Goal: Task Accomplishment & Management: Manage account settings

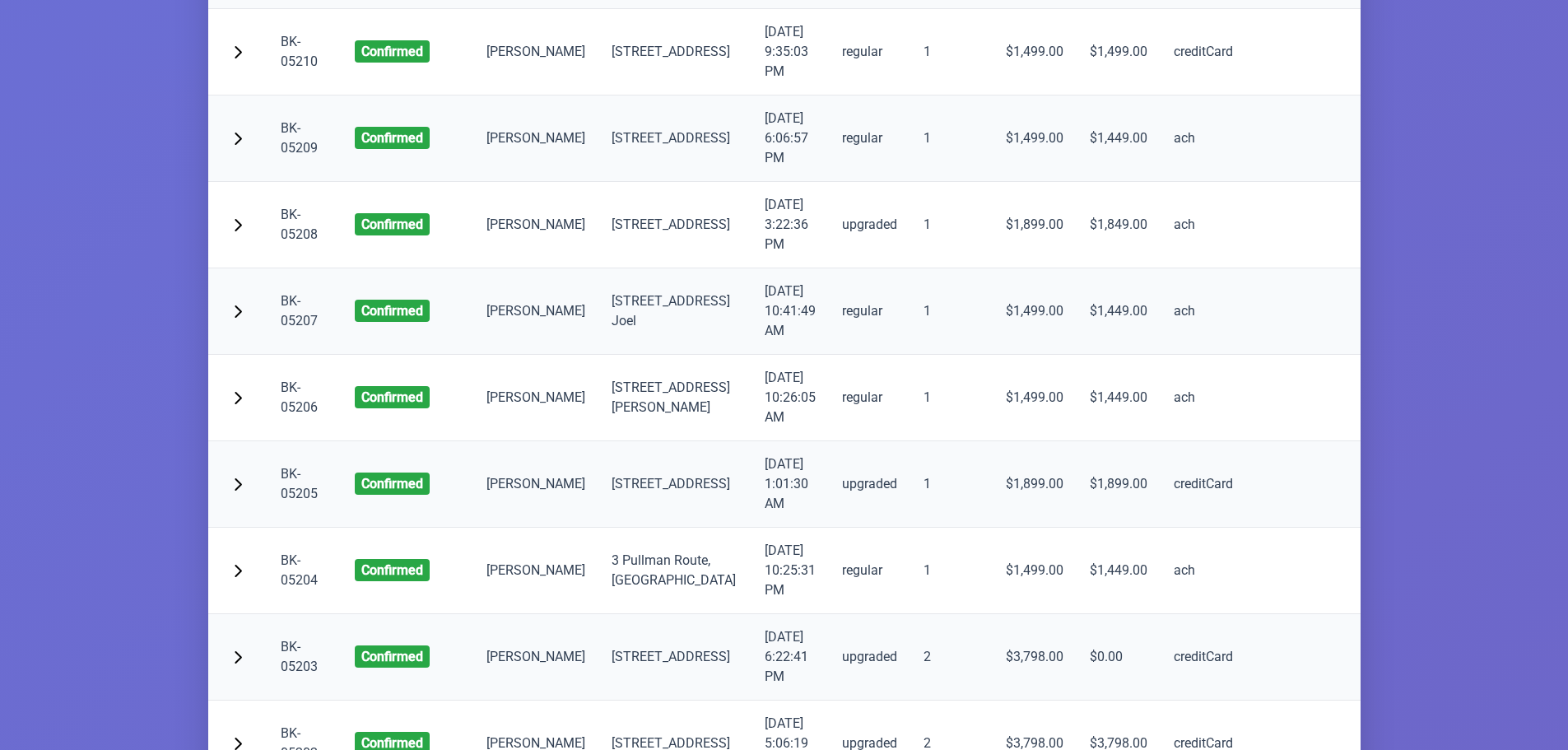
scroll to position [4694, 0]
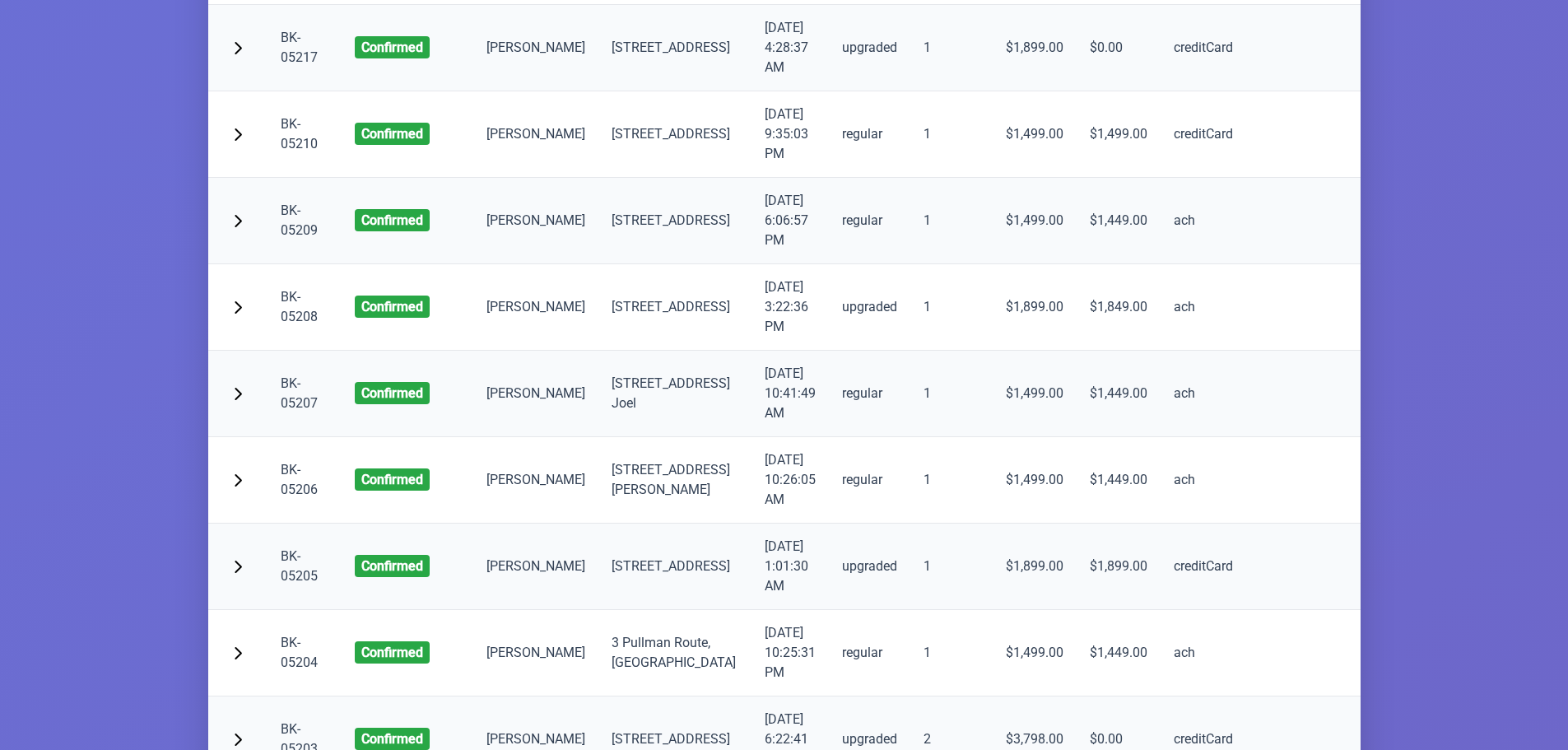
click at [1076, 92] on td "$0.00" at bounding box center [1118, 48] width 84 height 87
click at [1104, 92] on td "$0.00" at bounding box center [1118, 48] width 84 height 87
drag, startPoint x: 1125, startPoint y: 281, endPoint x: 664, endPoint y: 296, distance: 461.2
click at [1099, 92] on tr "BK-05217 confirmed [PERSON_NAME] [STREET_ADDRESS] [DATE] 4:28:37 AM upgraded 1 …" at bounding box center [896, 48] width 1374 height 87
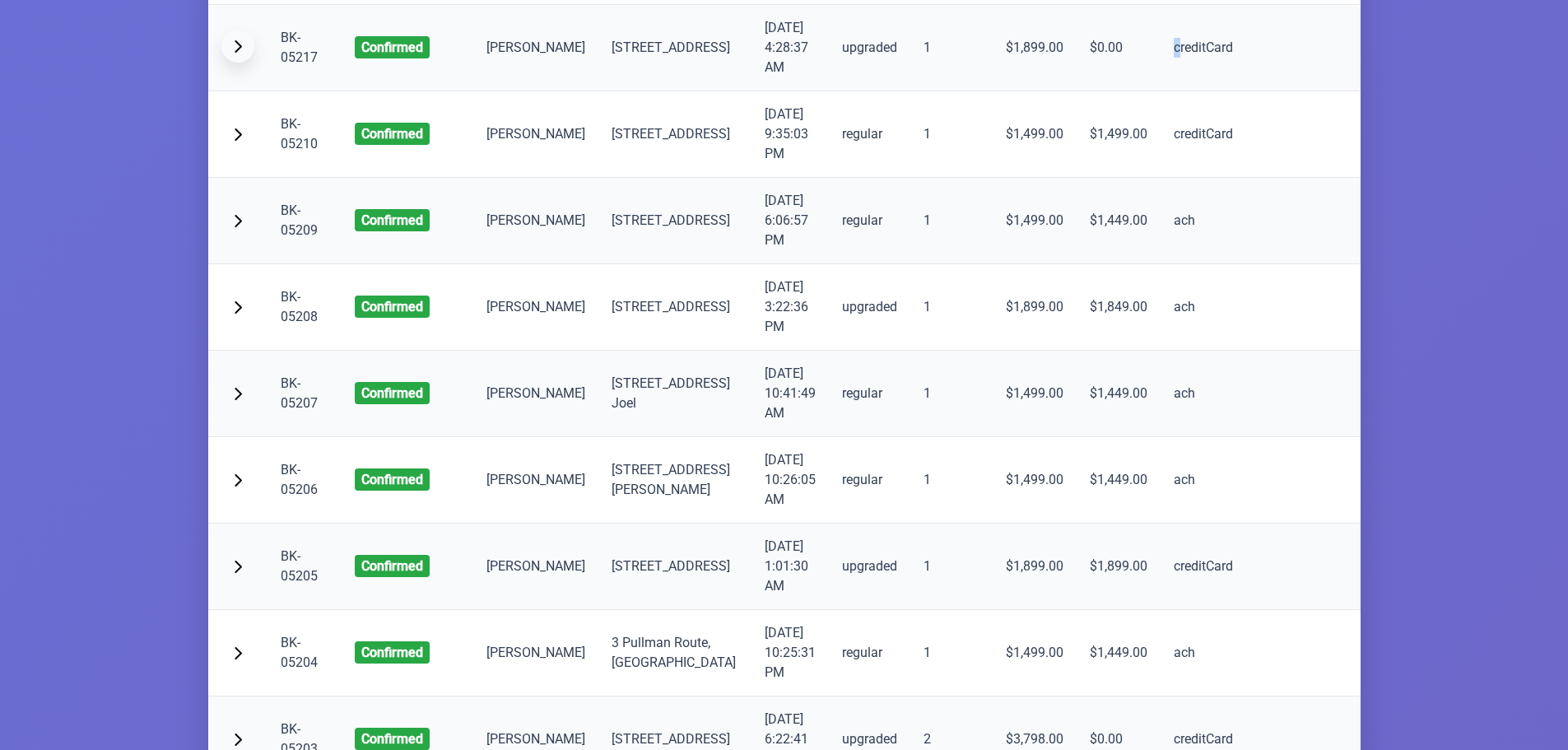
click at [235, 53] on span "button" at bounding box center [238, 46] width 13 height 13
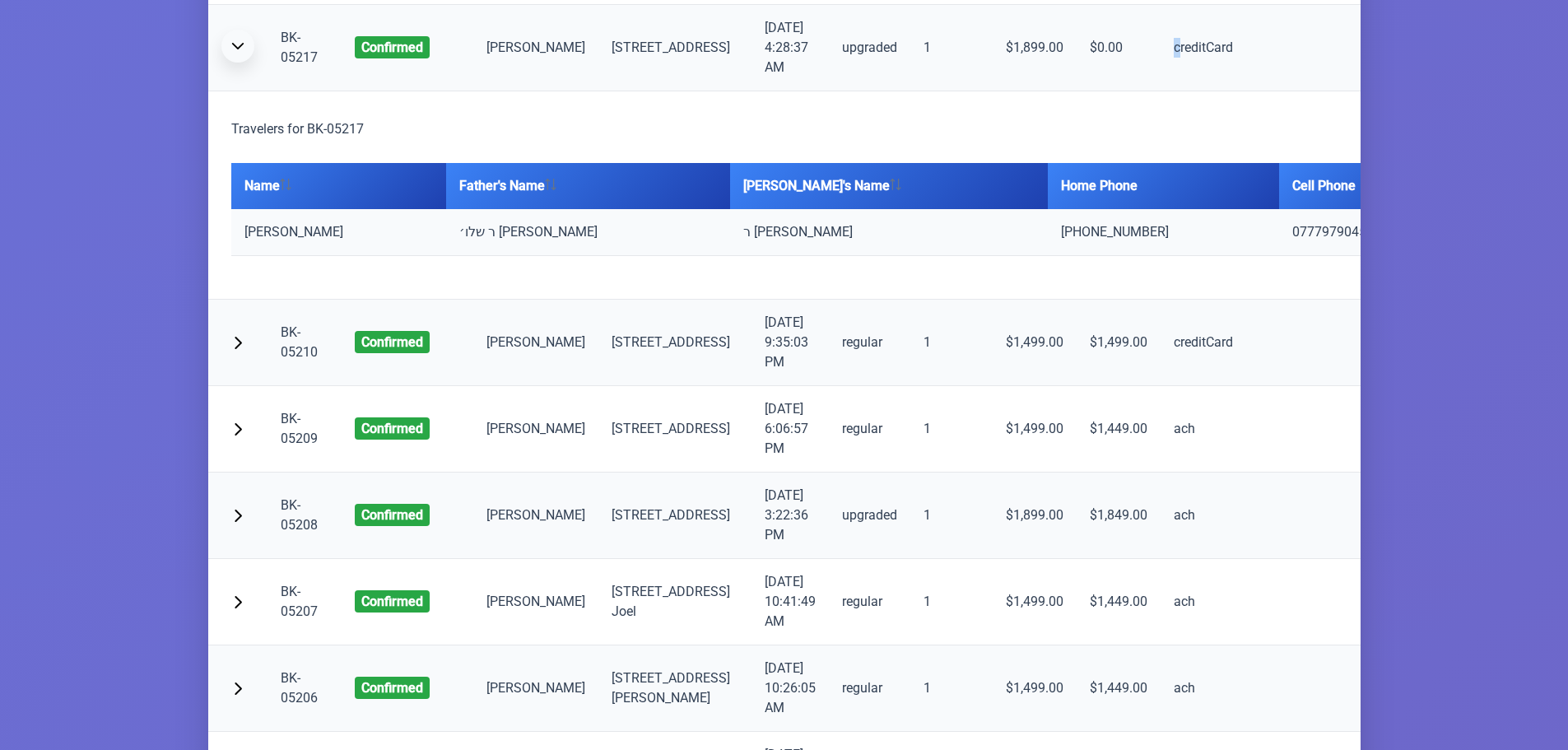
click at [238, 53] on span "button" at bounding box center [238, 46] width 13 height 13
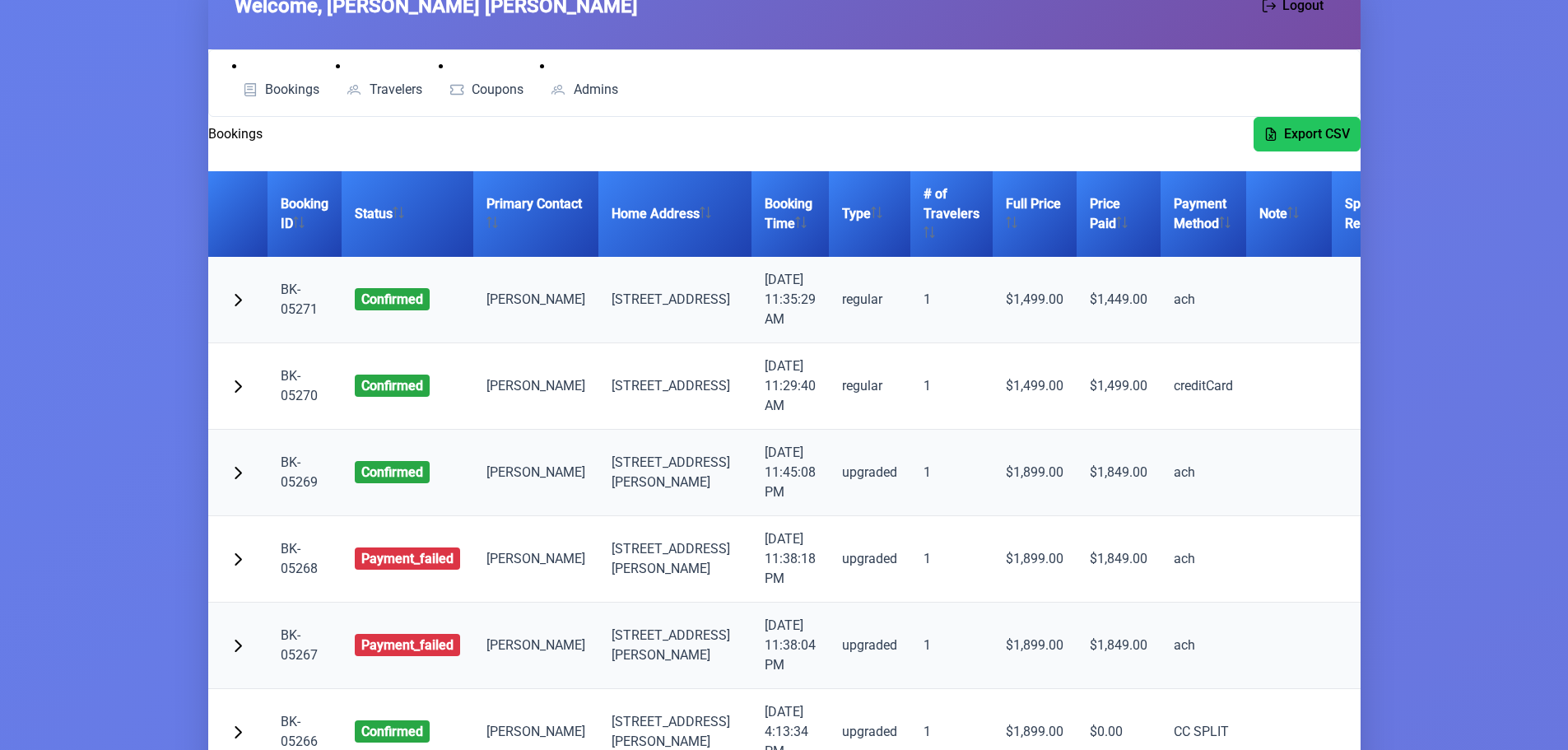
scroll to position [0, 0]
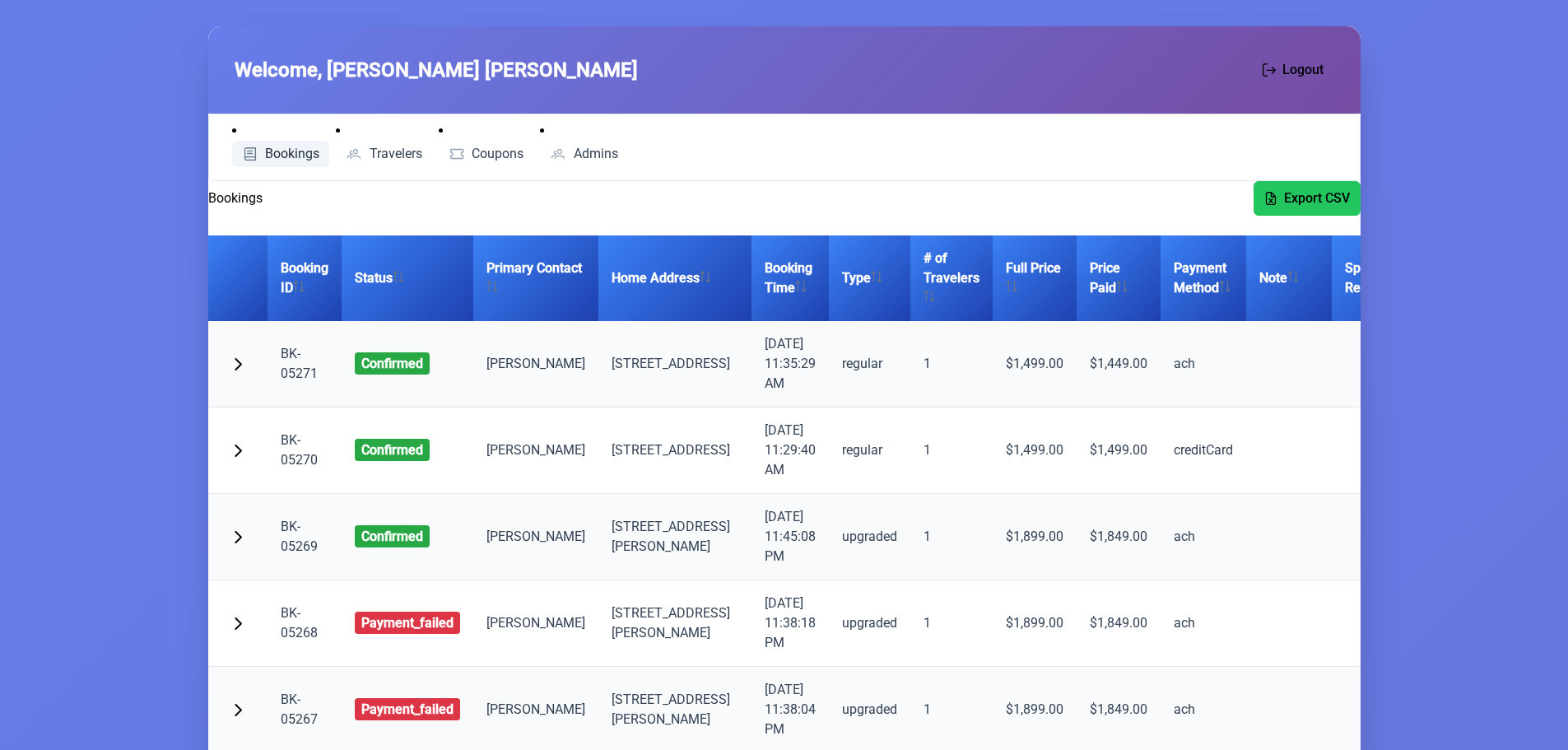
click at [273, 148] on span "Bookings" at bounding box center [292, 154] width 54 height 13
click at [379, 152] on span "Travelers" at bounding box center [396, 154] width 53 height 13
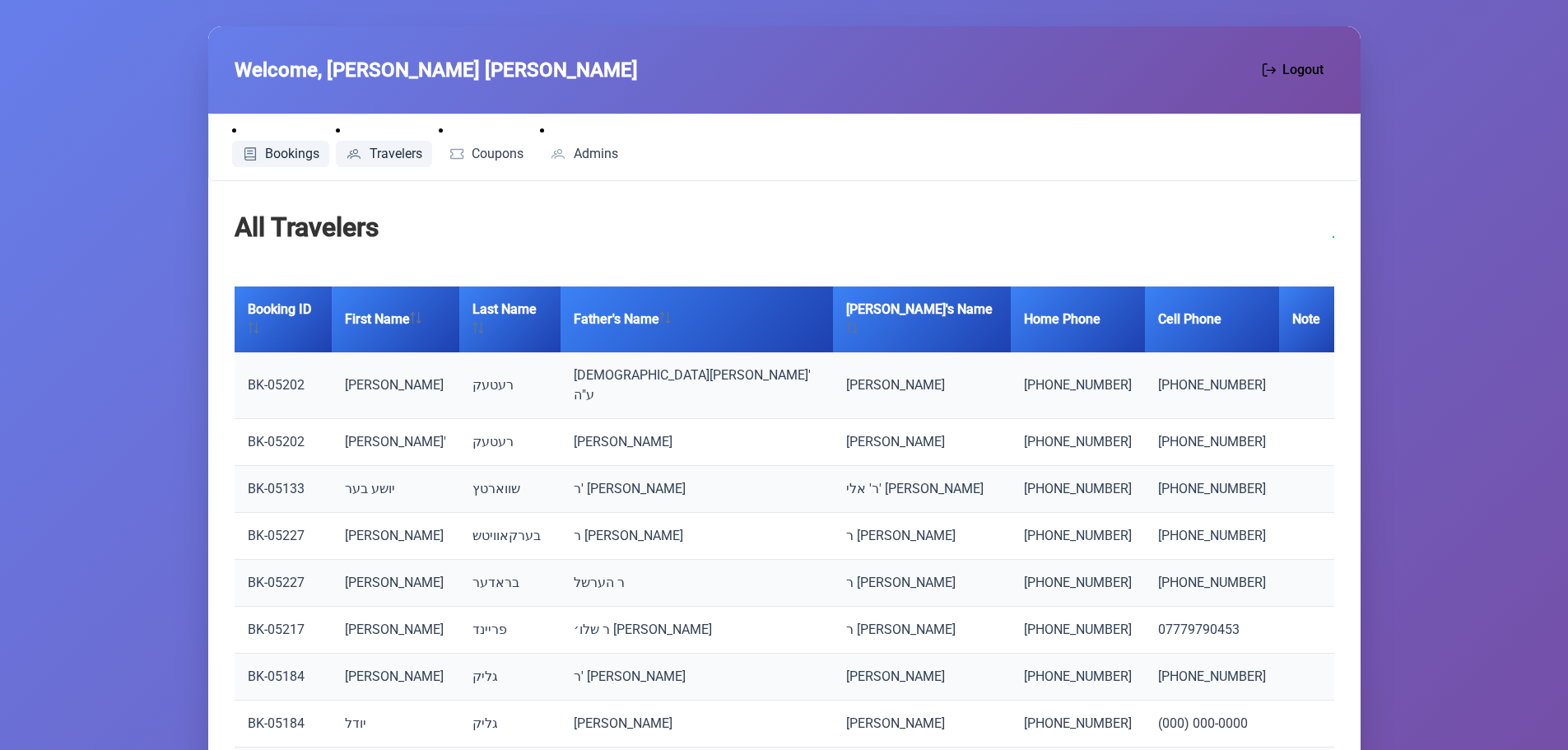
click at [292, 152] on span "Bookings" at bounding box center [292, 154] width 54 height 13
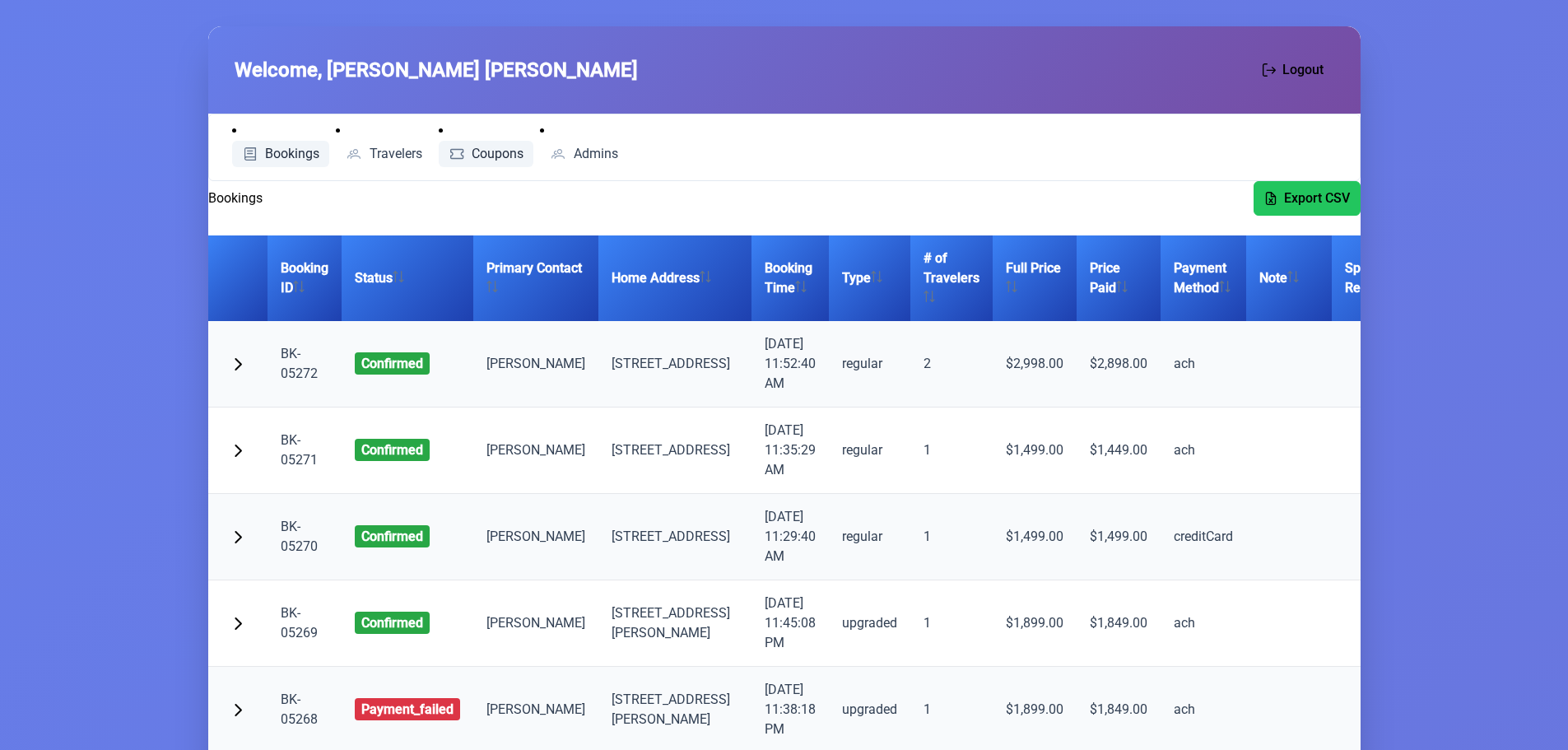
click at [506, 152] on span "Coupons" at bounding box center [497, 154] width 52 height 13
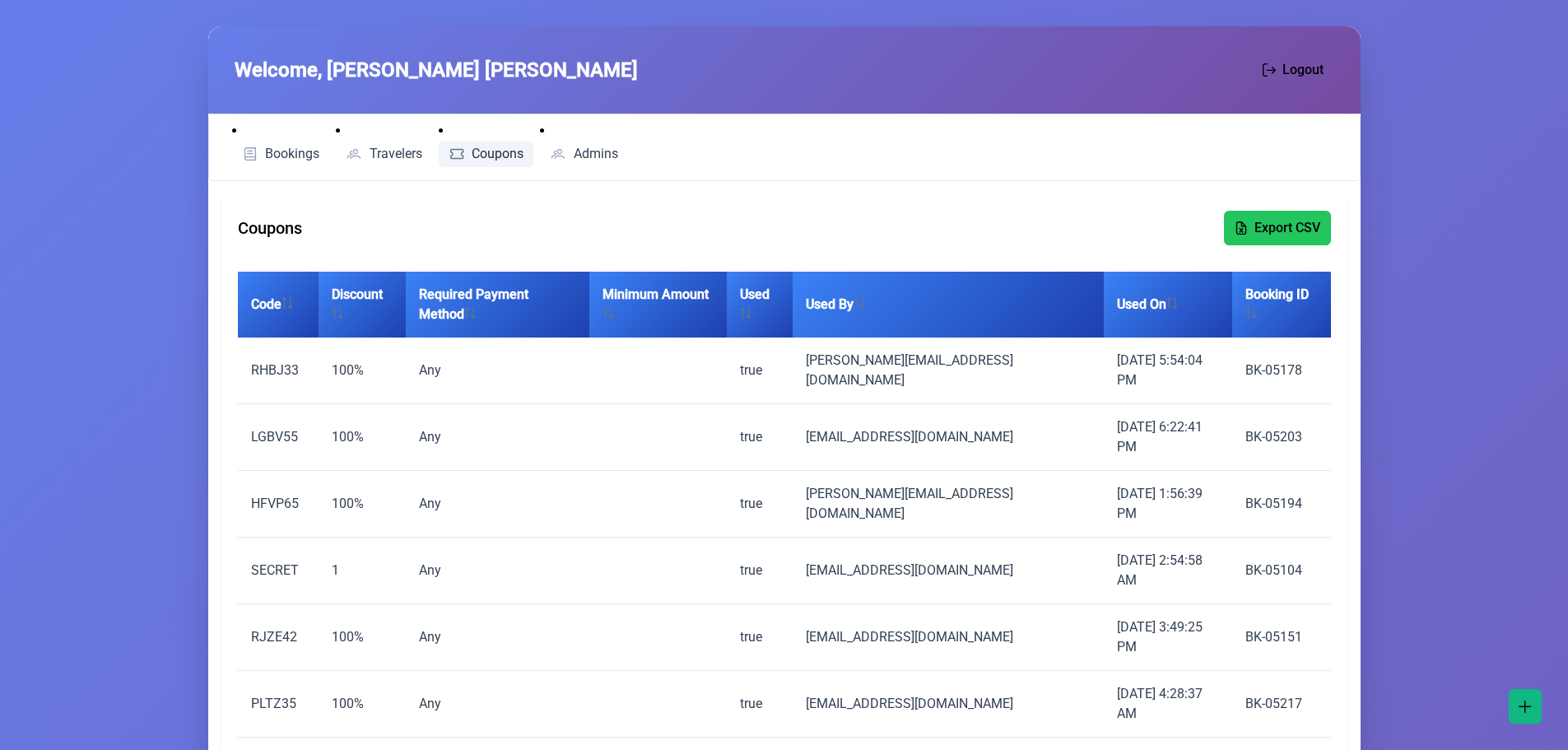
click at [282, 138] on li "Bookings" at bounding box center [280, 144] width 98 height 46
click at [283, 169] on ul "Bookings Travelers Coupons Admins" at bounding box center [423, 148] width 409 height 53
click at [283, 162] on link "Bookings" at bounding box center [280, 154] width 98 height 26
